Goal: Transaction & Acquisition: Purchase product/service

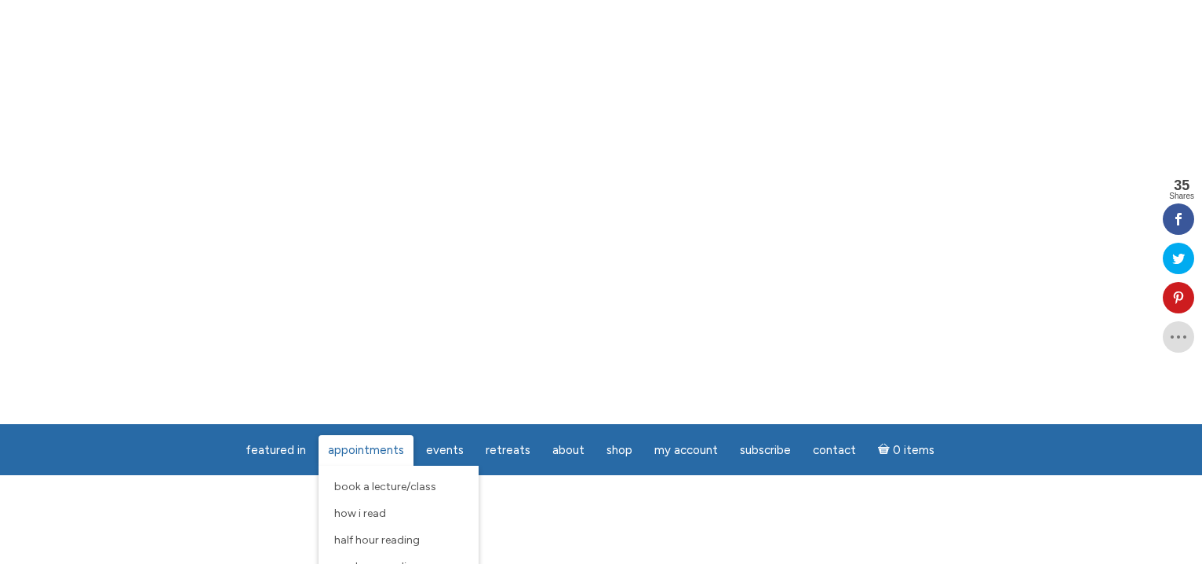
scroll to position [20, 0]
click at [370, 515] on span "How I Read" at bounding box center [360, 512] width 52 height 13
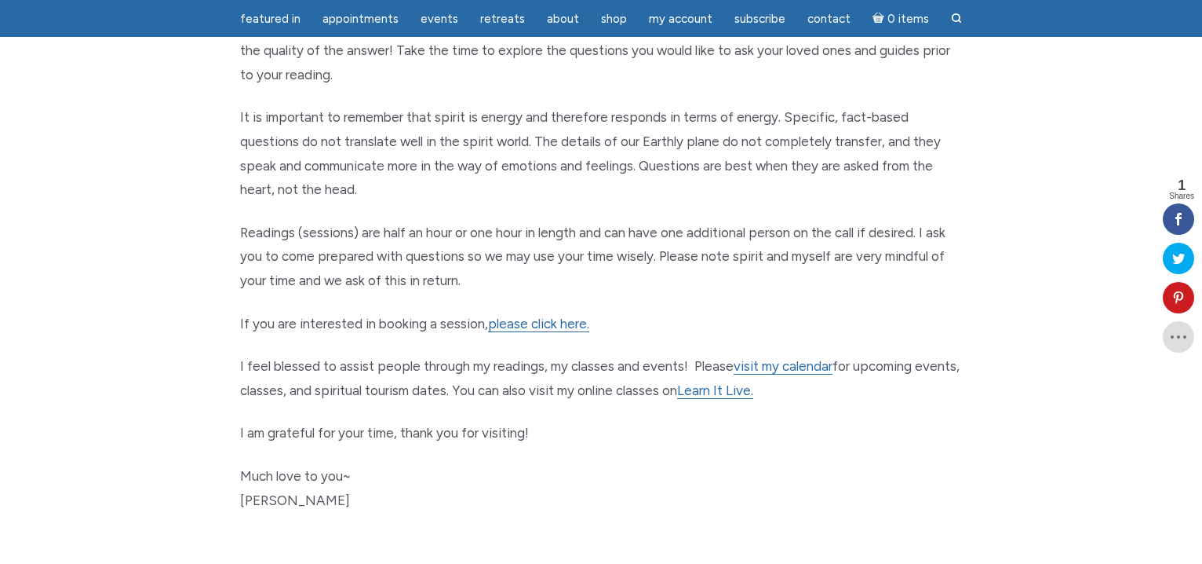
scroll to position [699, 0]
click at [527, 326] on link "please click here." at bounding box center [538, 322] width 101 height 16
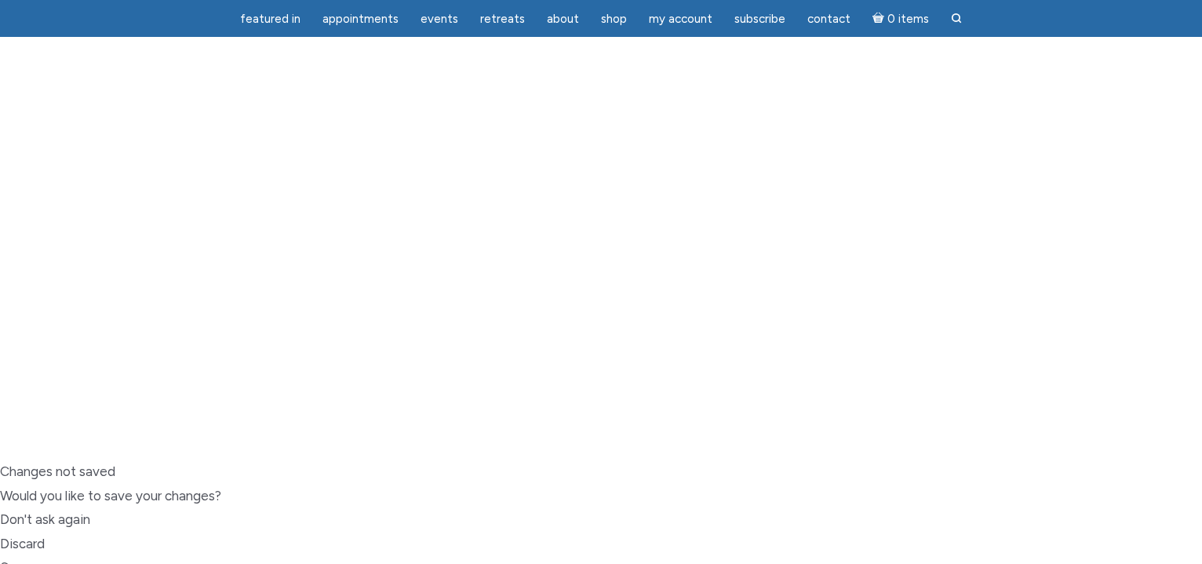
scroll to position [106, 0]
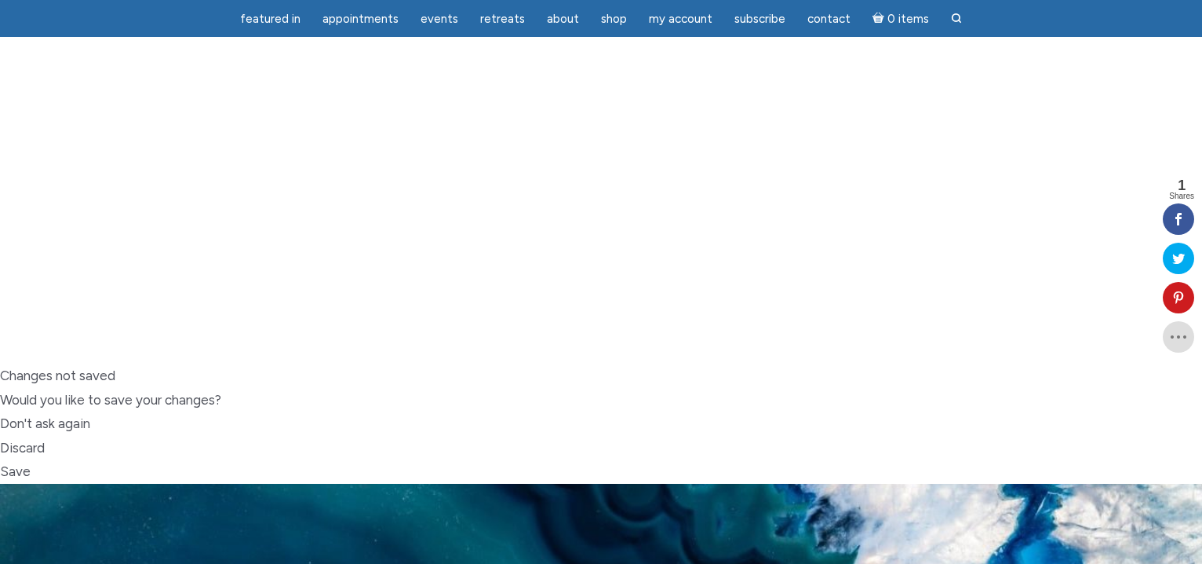
scroll to position [201, 0]
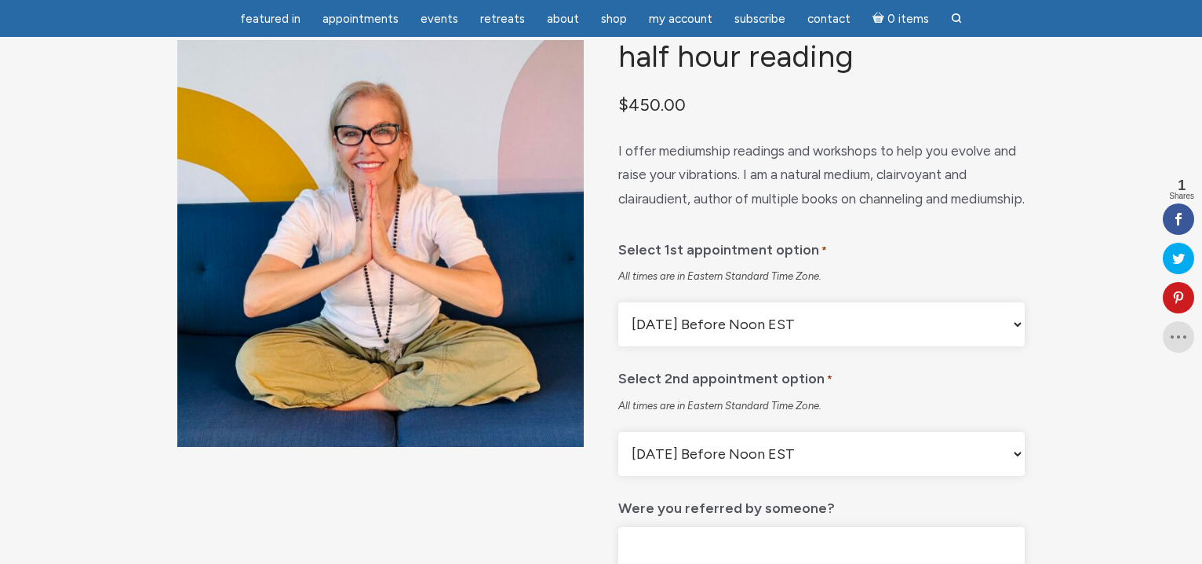
scroll to position [767, 0]
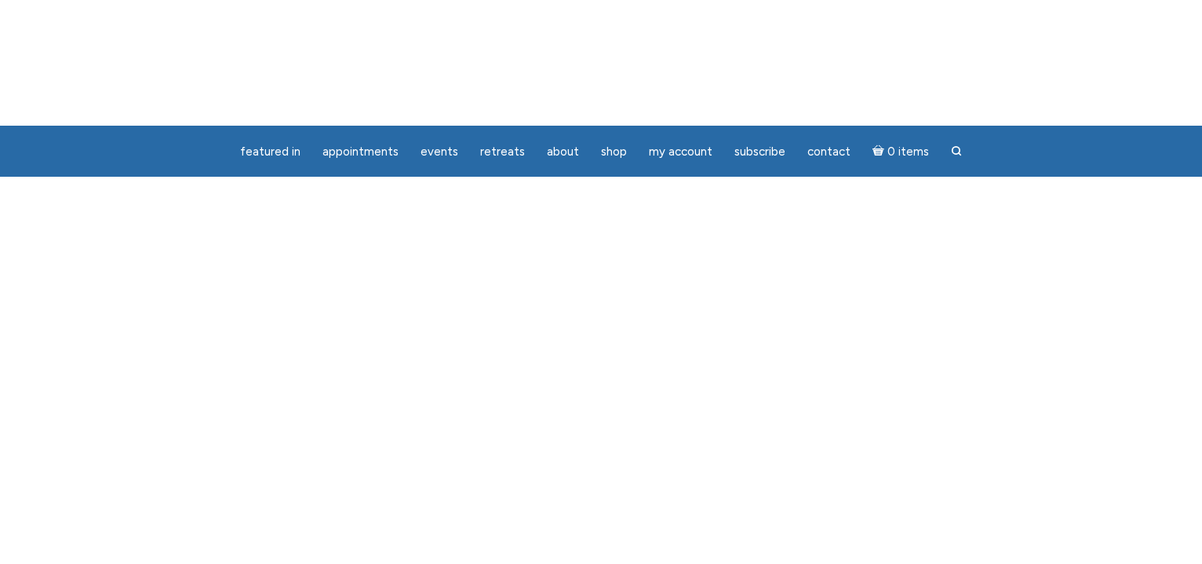
scroll to position [1, 0]
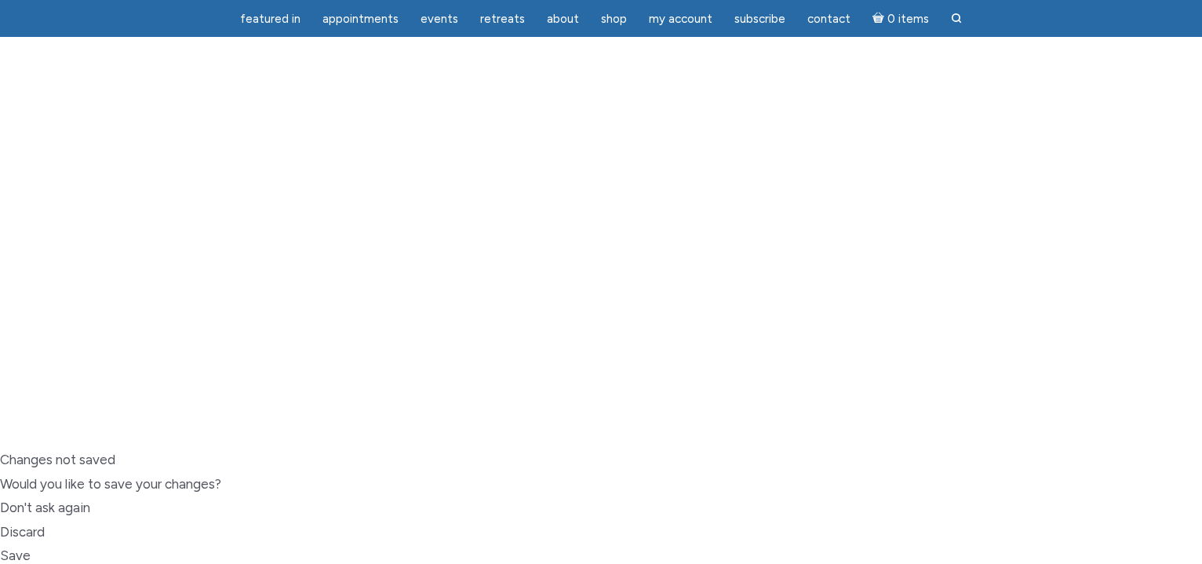
scroll to position [116, 0]
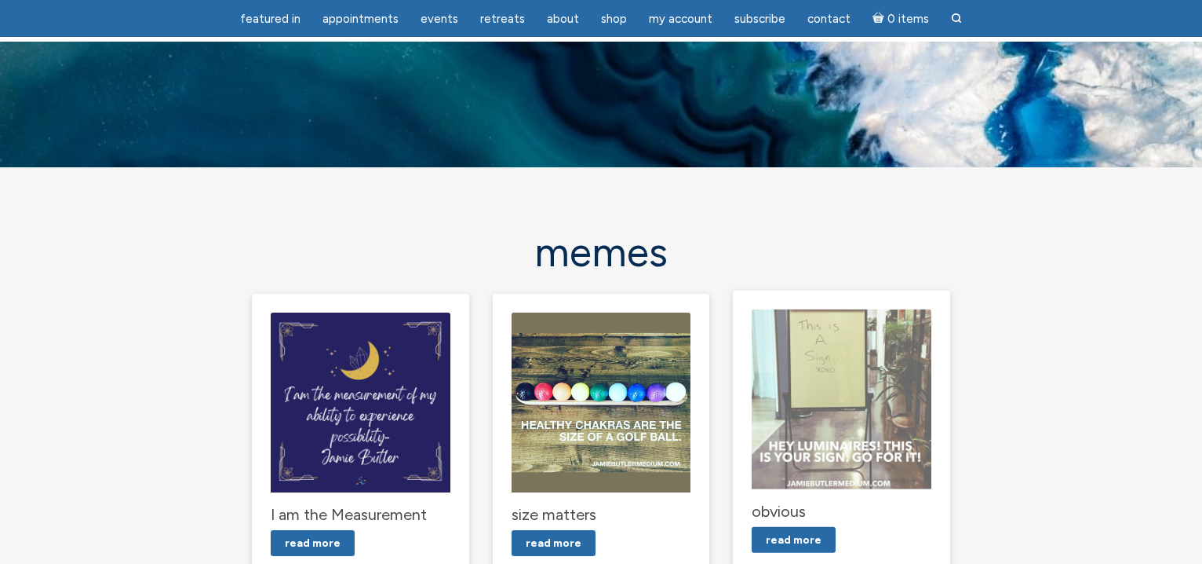
scroll to position [0, 0]
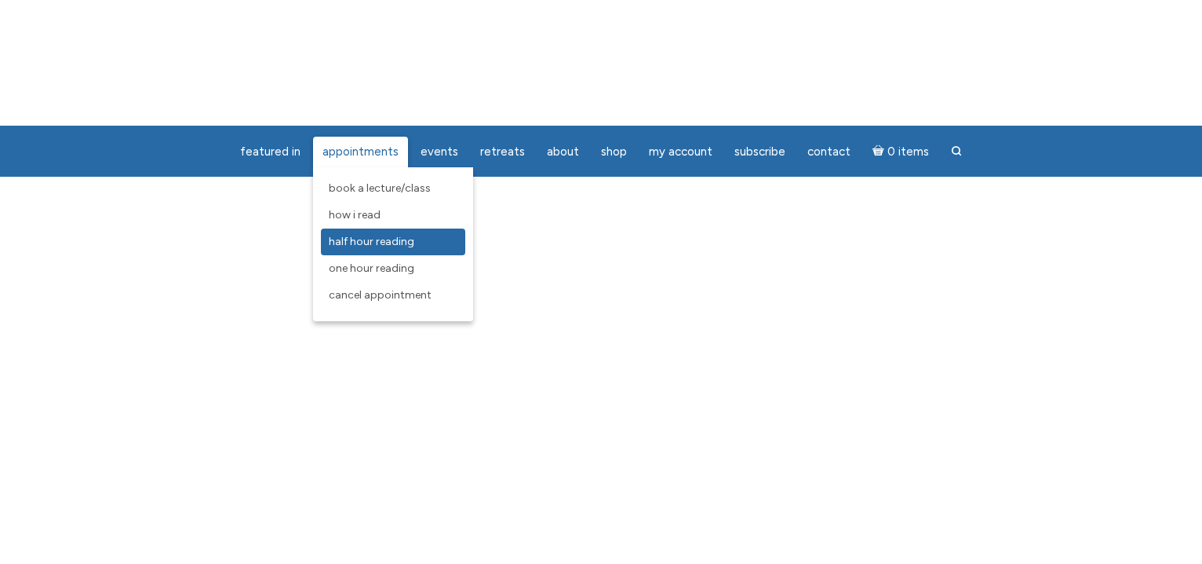
click at [369, 250] on link "Half Hour Reading" at bounding box center [393, 241] width 144 height 27
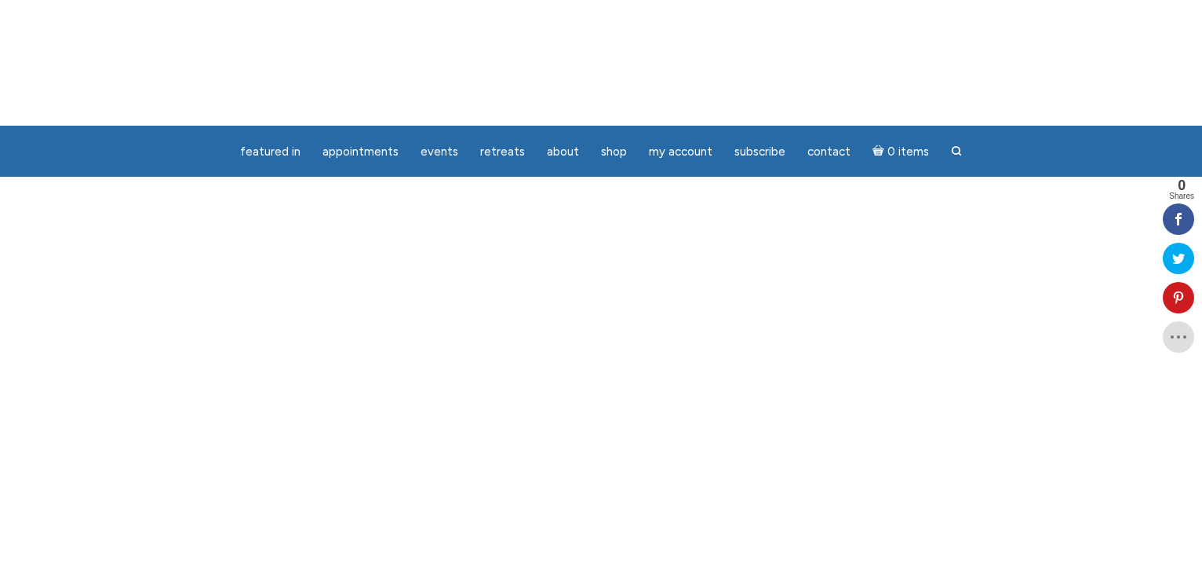
scroll to position [2, 0]
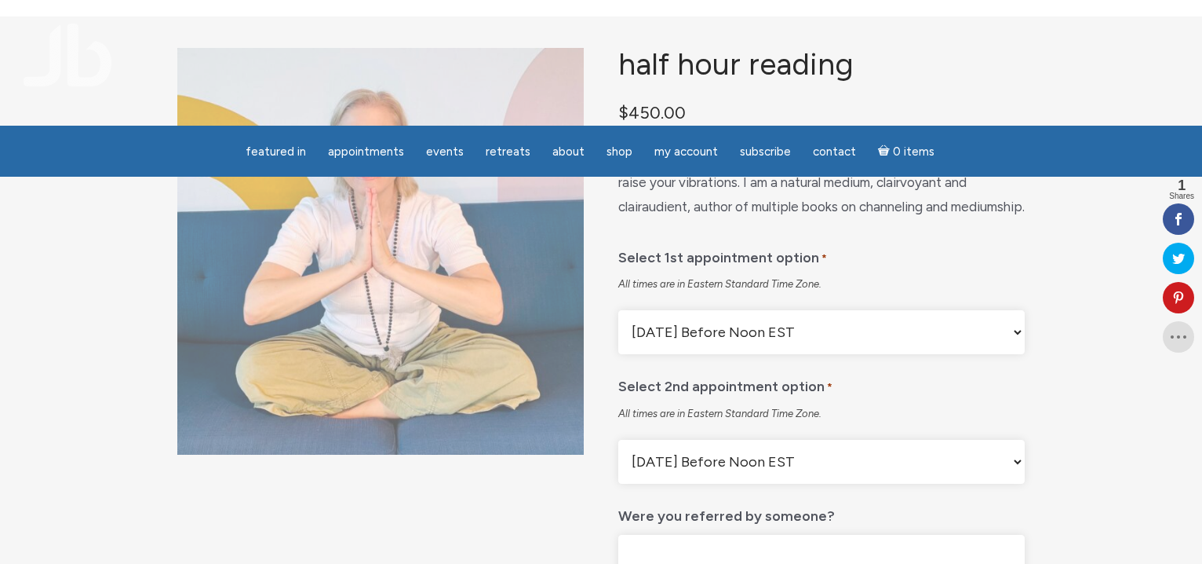
scroll to position [160, 0]
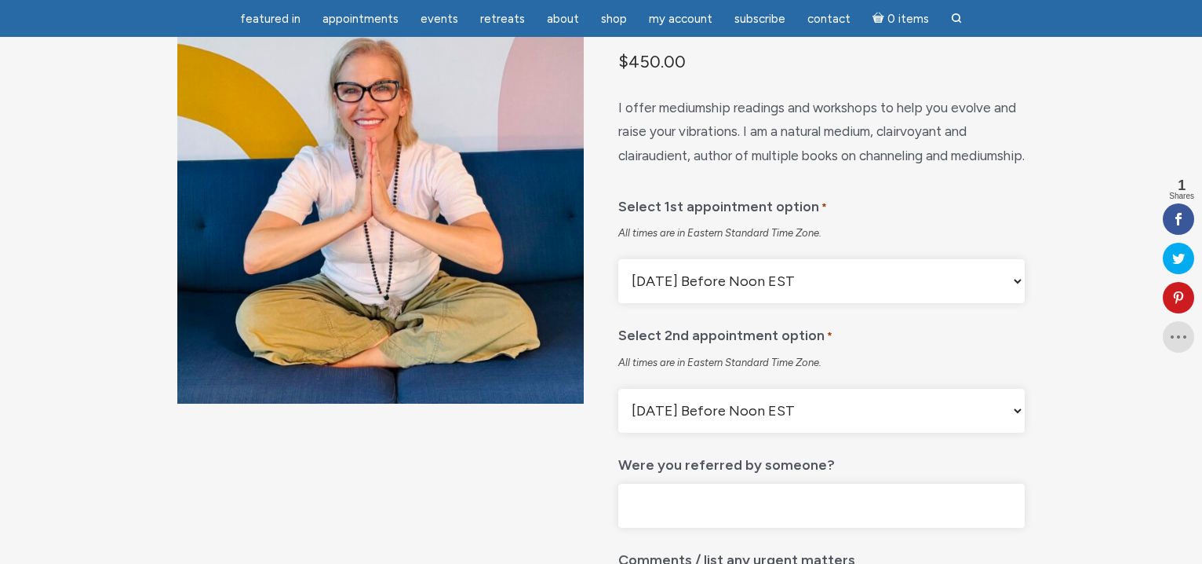
click at [830, 303] on select "[DATE] Before Noon EST [DATE] After Noon EST First Available Appointment" at bounding box center [821, 281] width 407 height 44
select select "[DATE] After Noon EST"
click at [618, 299] on select "[DATE] Before Noon EST [DATE] After Noon EST First Available Appointment" at bounding box center [821, 281] width 407 height 44
click at [780, 432] on select "Monday Before Noon EST Monday After Noon EST First Available Appointment" at bounding box center [821, 411] width 407 height 44
select select "[DATE] After Noon EST"
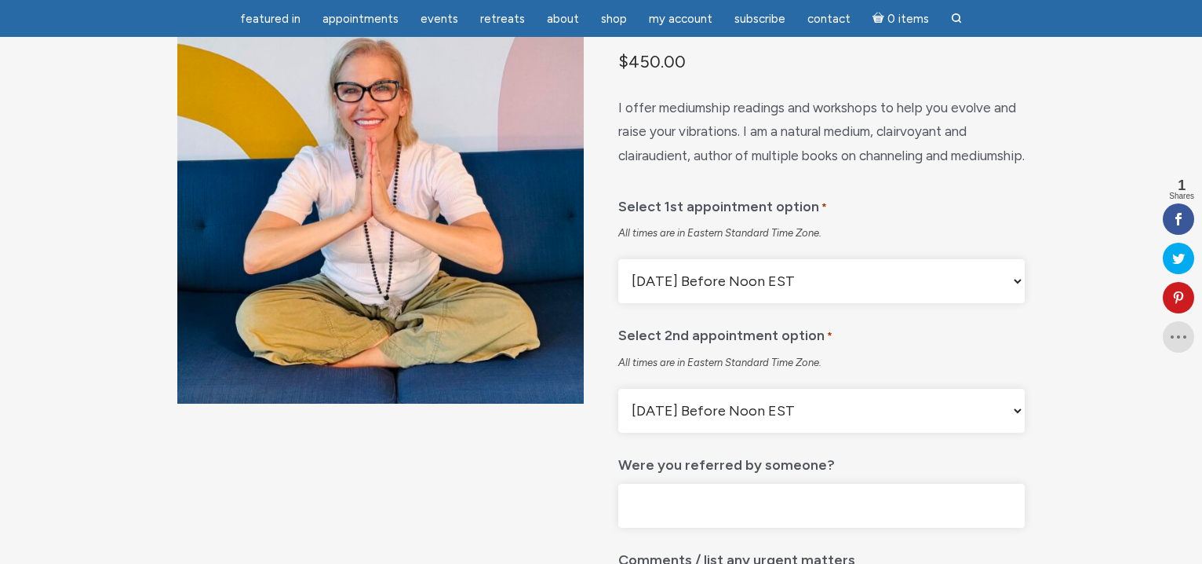
click at [618, 429] on select "Monday Before Noon EST Monday After Noon EST First Available Appointment" at bounding box center [821, 411] width 407 height 44
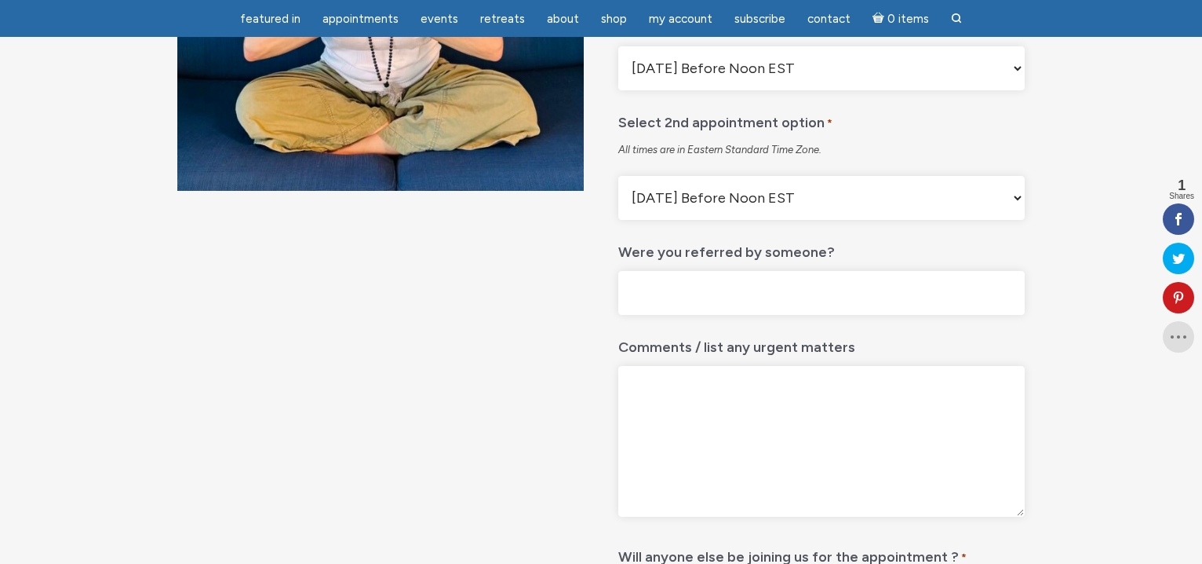
scroll to position [371, 0]
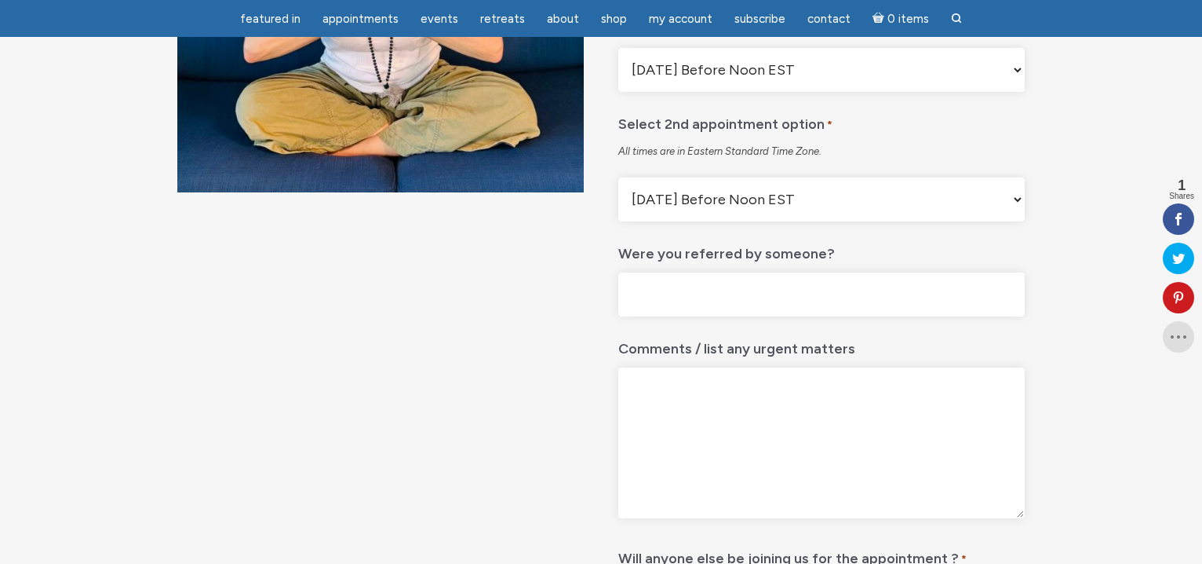
click at [707, 317] on input "Were you referred by someone?" at bounding box center [821, 294] width 407 height 45
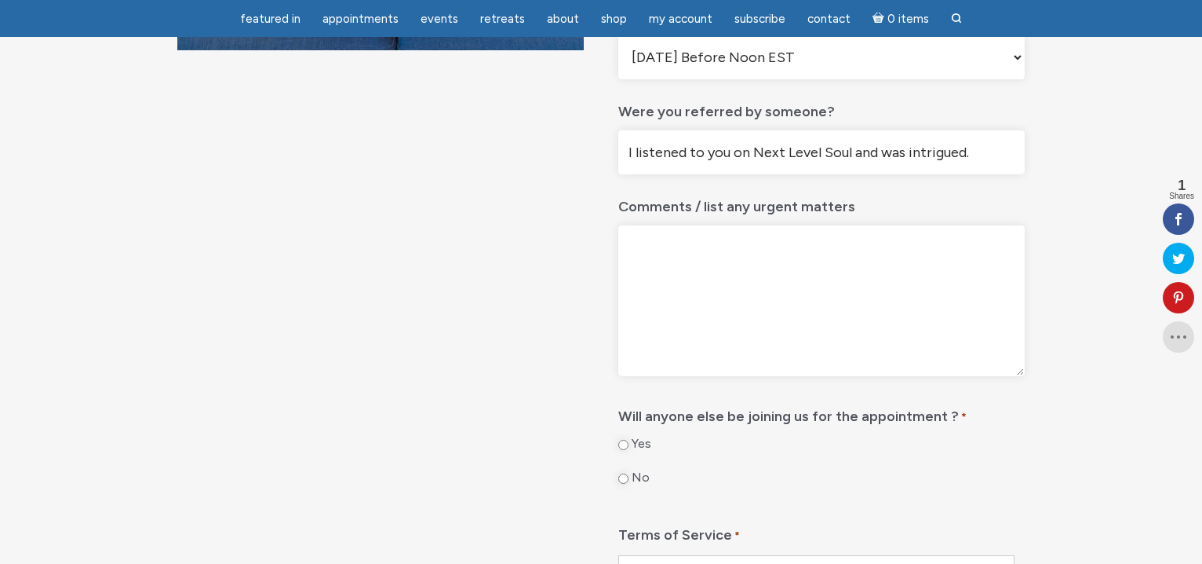
scroll to position [549, 0]
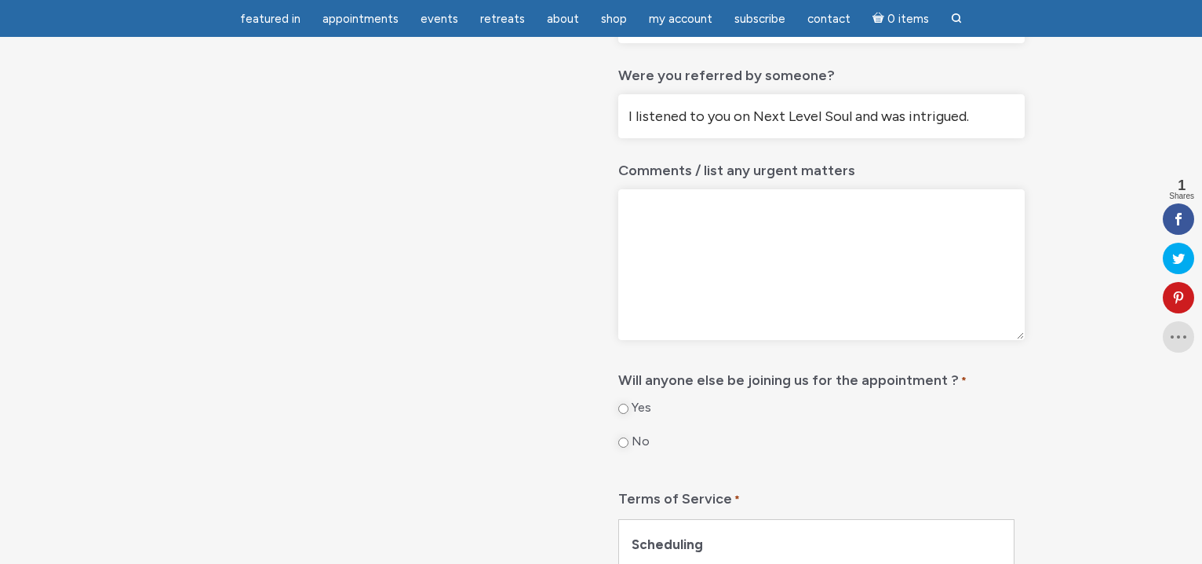
type input "I listened to you on Next Level Soul and was intrigued."
click at [622, 447] on input "No" at bounding box center [623, 442] width 10 height 10
radio input "true"
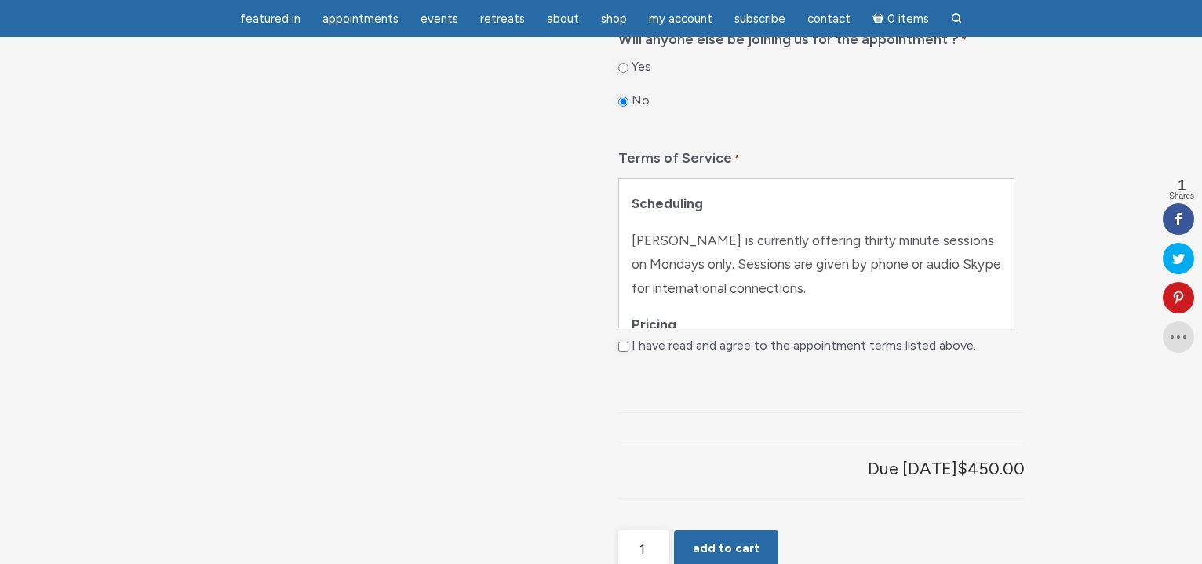
scroll to position [769, 0]
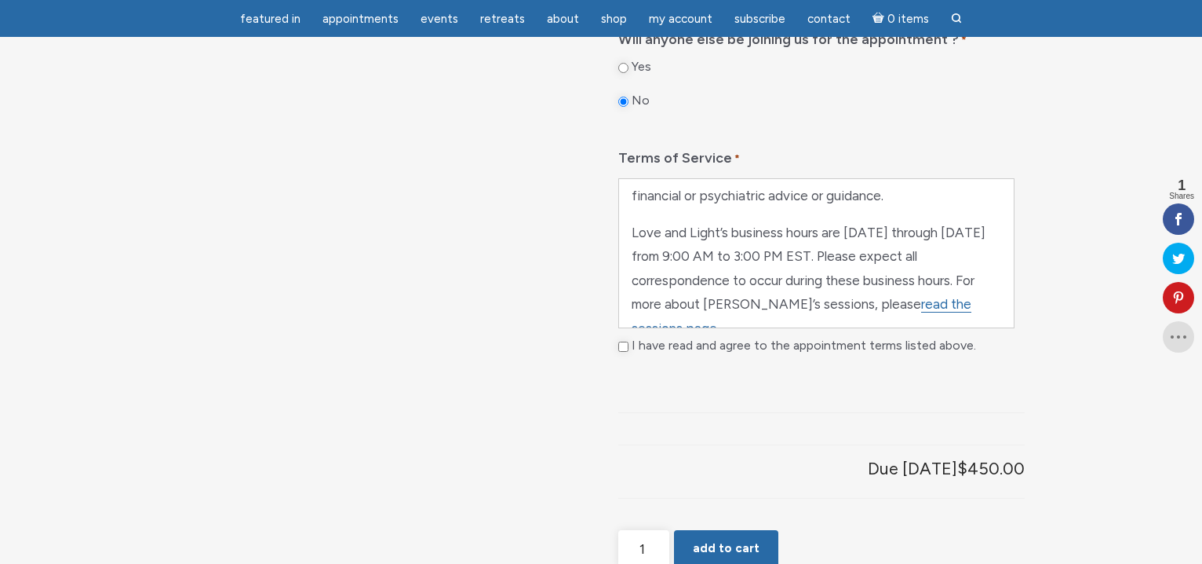
click at [622, 352] on input "I have read and agree to the appointment terms listed above." at bounding box center [623, 346] width 10 height 10
checkbox input "true"
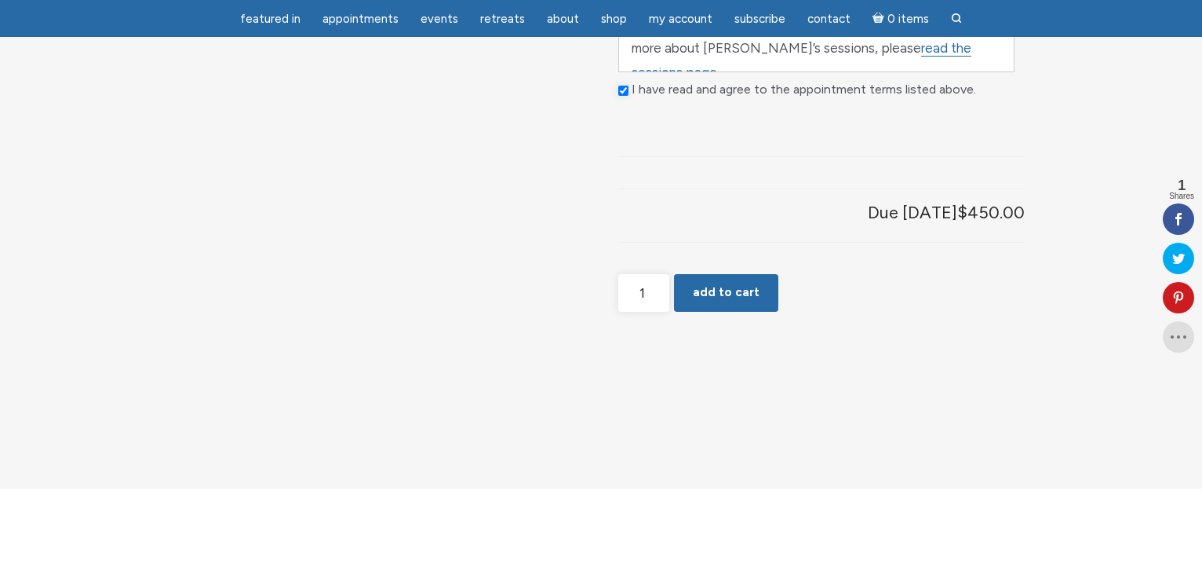
scroll to position [1149, 0]
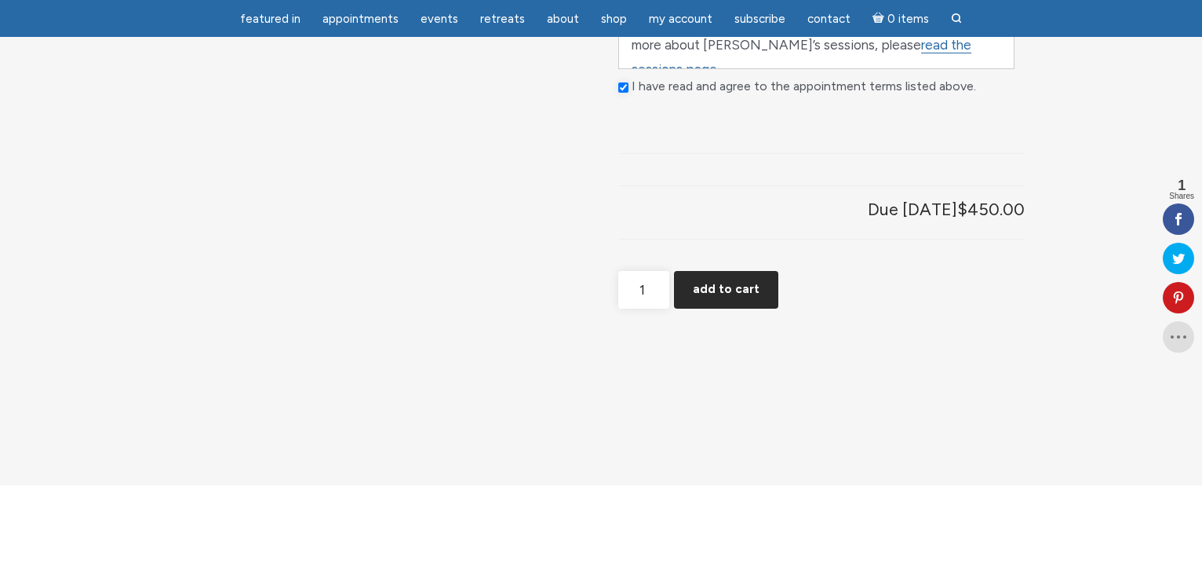
click at [742, 308] on button "Add to cart" at bounding box center [726, 290] width 104 height 38
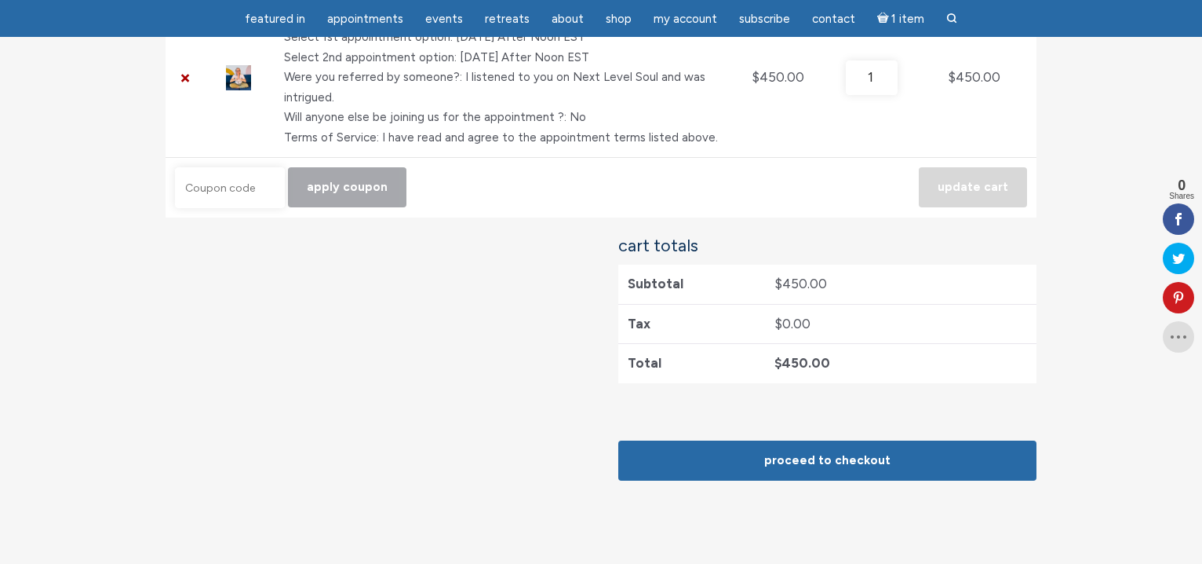
scroll to position [388, 0]
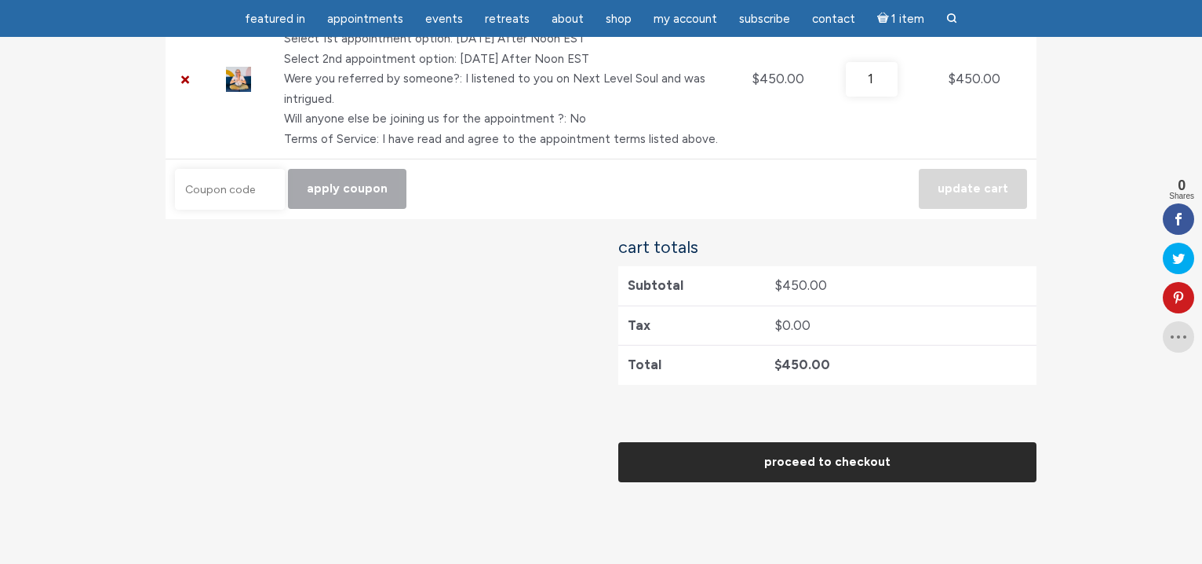
click at [731, 462] on link "Proceed to checkout" at bounding box center [827, 462] width 418 height 40
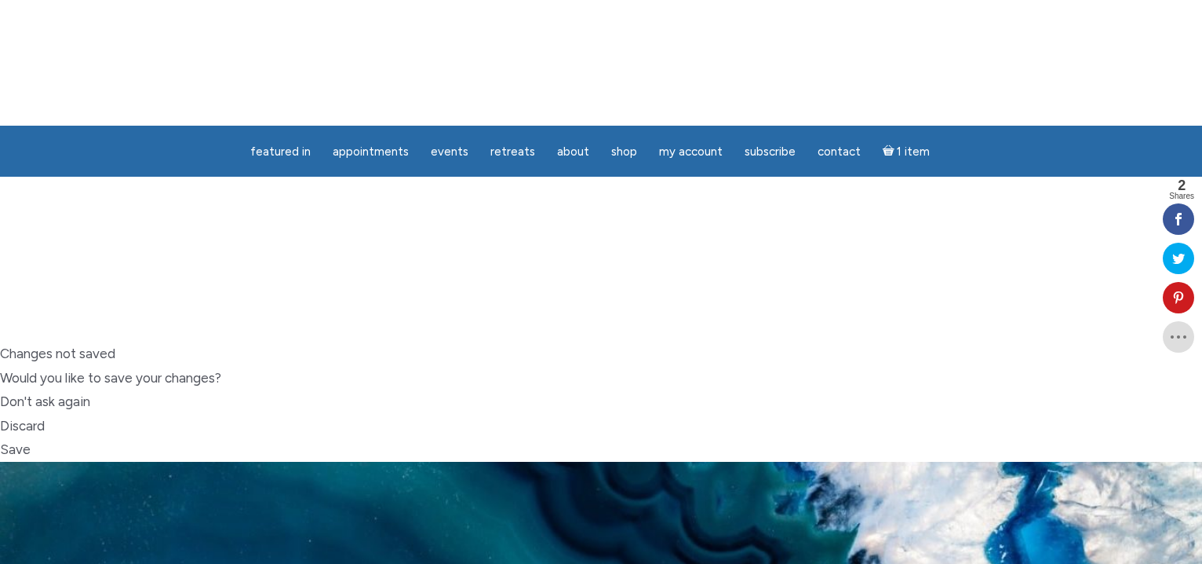
scroll to position [220, 0]
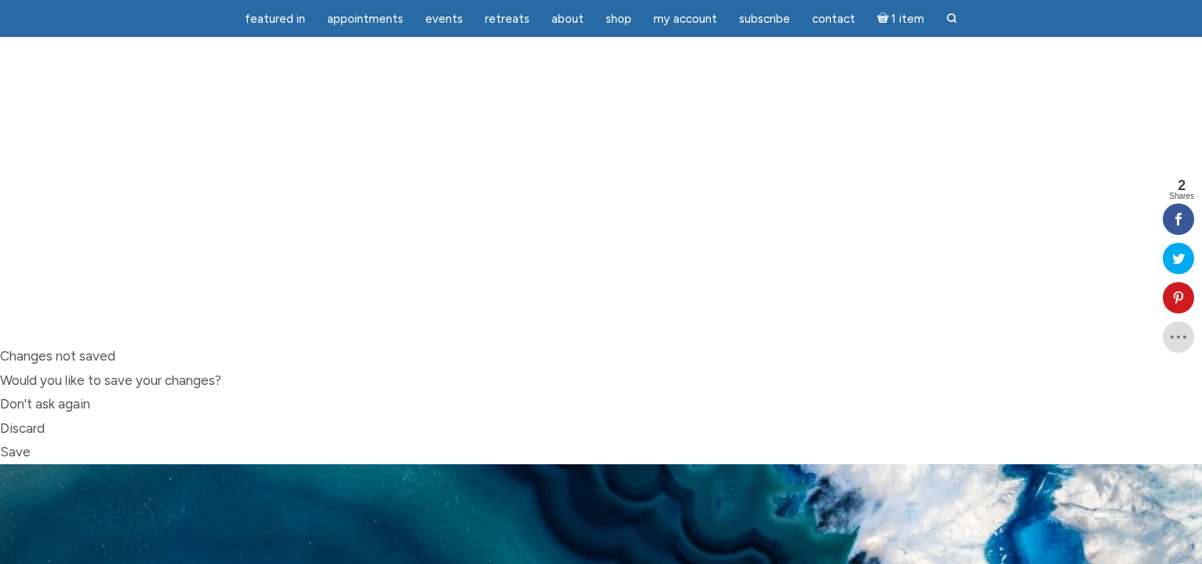
type input "Farrah"
type input "[PERSON_NAME]"
select select "US"
type input "[STREET_ADDRESS][PERSON_NAME]"
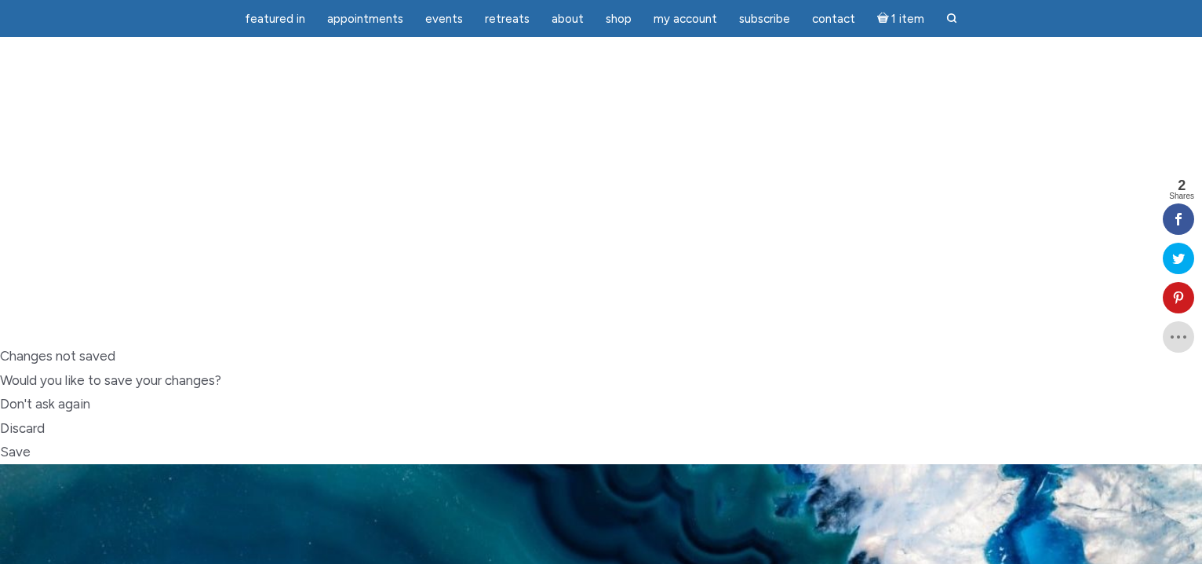
type input "Baton Rouge"
type input "70809"
type input "12259076898"
type input "[EMAIL_ADDRESS][DOMAIN_NAME]"
select select "US"
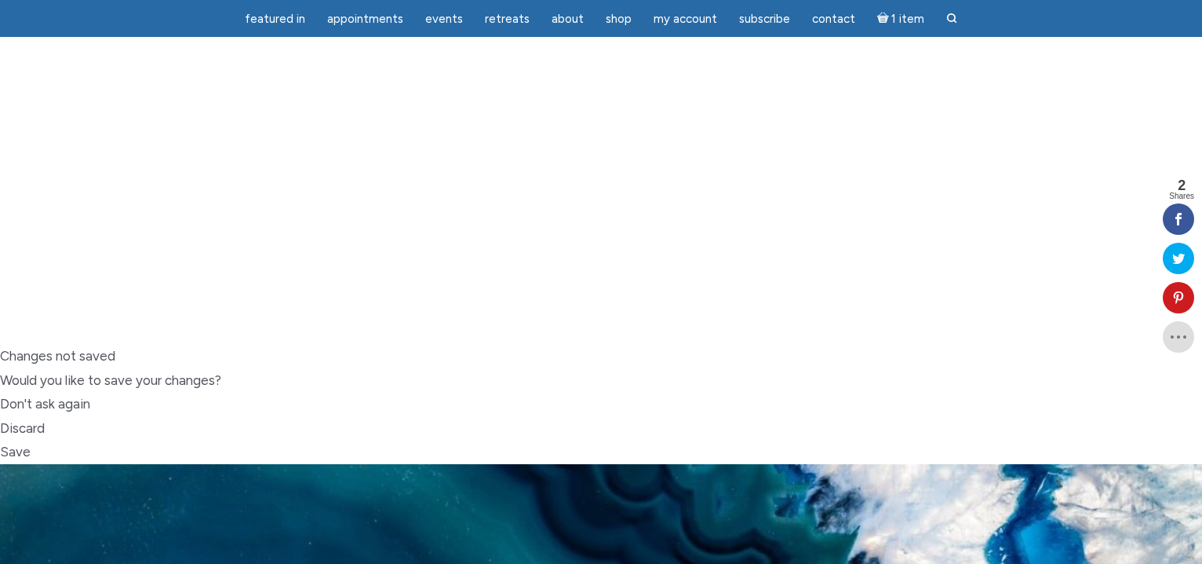
select select "LA"
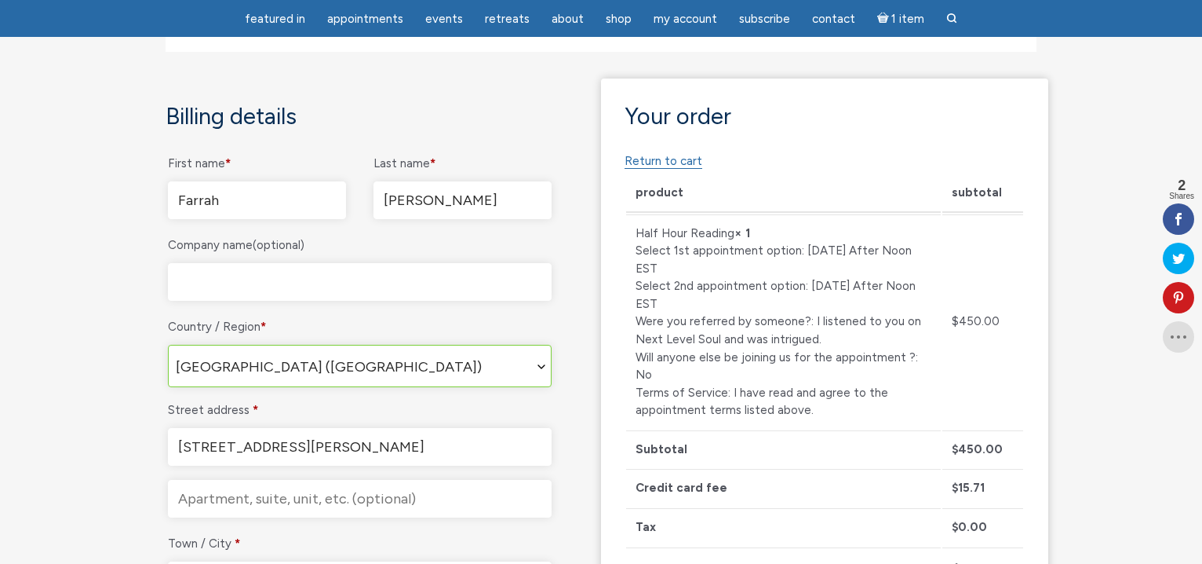
scroll to position [1014, 0]
checkbox input "true"
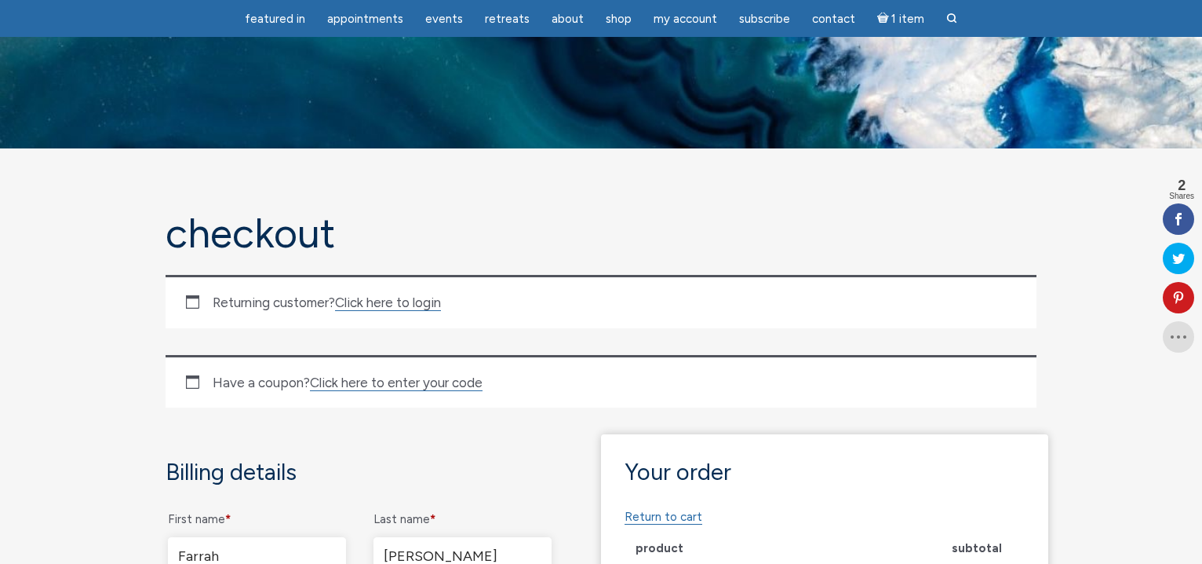
scroll to position [1001, 0]
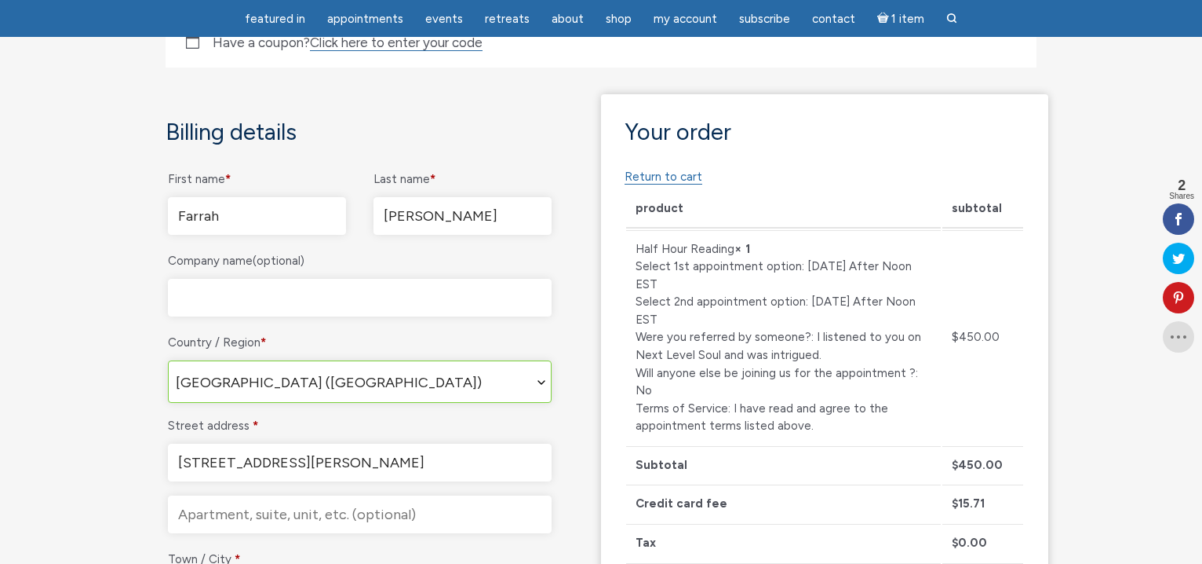
radio input "true"
